Goal: Entertainment & Leisure: Consume media (video, audio)

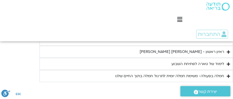
scroll to position [692, 0]
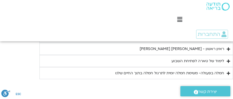
click at [228, 48] on icon "Accordion. Open links with Enter or Space, close with Escape, and navigate with…" at bounding box center [227, 49] width 3 height 4
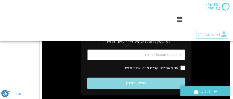
scroll to position [745, 0]
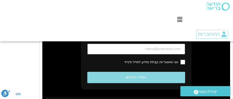
click at [181, 48] on input "כתובת אימייל" at bounding box center [136, 49] width 98 height 11
type input "[EMAIL_ADDRESS][DOMAIN_NAME]"
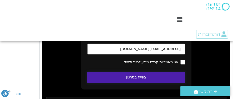
click at [160, 76] on button "צפייה בסרטון" at bounding box center [136, 77] width 98 height 11
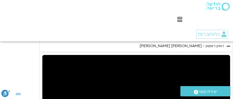
scroll to position [692, 0]
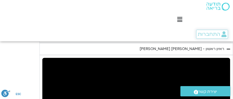
click at [213, 34] on span "התחברות" at bounding box center [208, 34] width 22 height 6
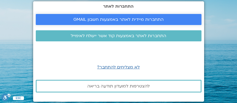
click at [138, 18] on span "התחברות מיידית לאתר באמצעות חשבון GMAIL" at bounding box center [118, 19] width 90 height 5
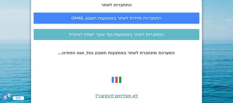
click at [121, 18] on span "התחברות מיידית לאתר באמצעות חשבון GMAIL" at bounding box center [116, 18] width 90 height 5
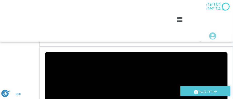
scroll to position [341, 0]
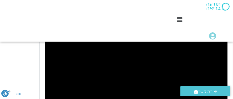
click at [71, 46] on div "Skip Ad play_arrow 0:00 / 17:51 volume_up Mute tune Resolution Auto 720p slow_m…" at bounding box center [136, 77] width 182 height 102
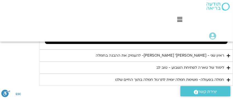
scroll to position [420, 0]
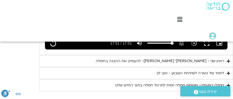
type input "1071.88"
